Goal: Navigation & Orientation: Find specific page/section

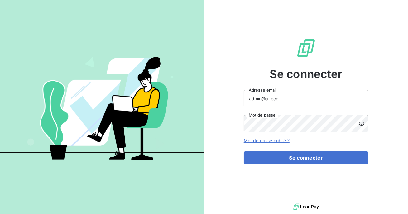
click at [292, 100] on input "admin@altecc" at bounding box center [306, 98] width 125 height 17
type input "admin@kiloutou"
click at [244, 151] on button "Se connecter" at bounding box center [306, 157] width 125 height 13
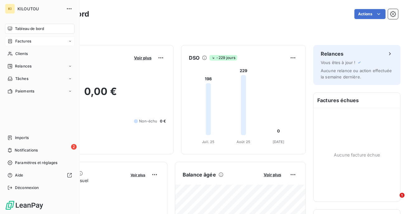
click at [15, 42] on span "Factures" at bounding box center [23, 41] width 16 height 6
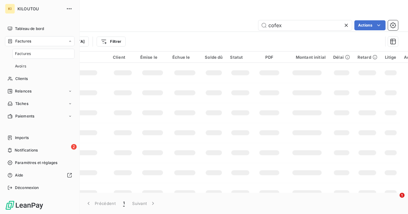
click at [19, 85] on nav "Tableau de bord Factures Factures Avoirs Clients Relances Tâches Paiements" at bounding box center [40, 72] width 70 height 97
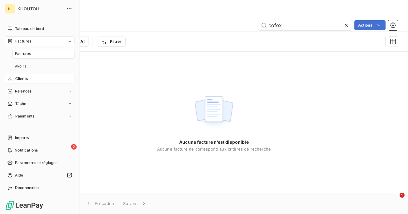
click at [21, 77] on span "Clients" at bounding box center [21, 79] width 12 height 6
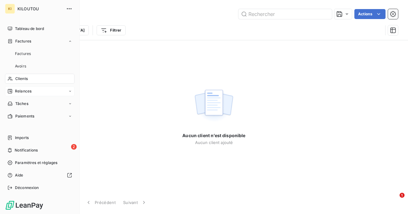
click at [21, 90] on span "Relances" at bounding box center [23, 91] width 17 height 6
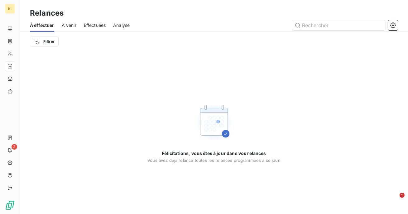
click at [93, 29] on div "Effectuées" at bounding box center [95, 25] width 22 height 13
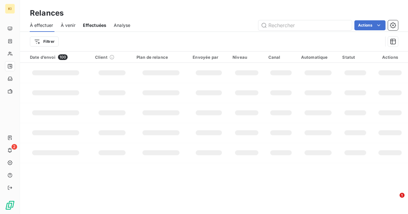
click at [93, 29] on div "Effectuées" at bounding box center [95, 25] width 24 height 13
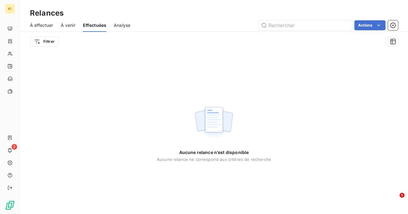
click at [118, 26] on span "Analyse" at bounding box center [122, 25] width 17 height 6
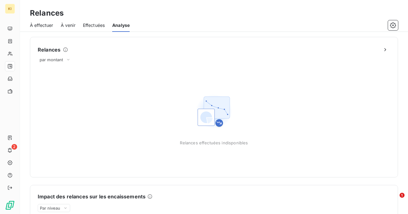
click at [31, 22] on span "À effectuer" at bounding box center [41, 25] width 23 height 6
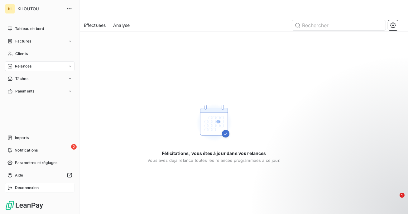
click at [14, 186] on div "Déconnexion" at bounding box center [40, 187] width 70 height 10
